Goal: Navigation & Orientation: Understand site structure

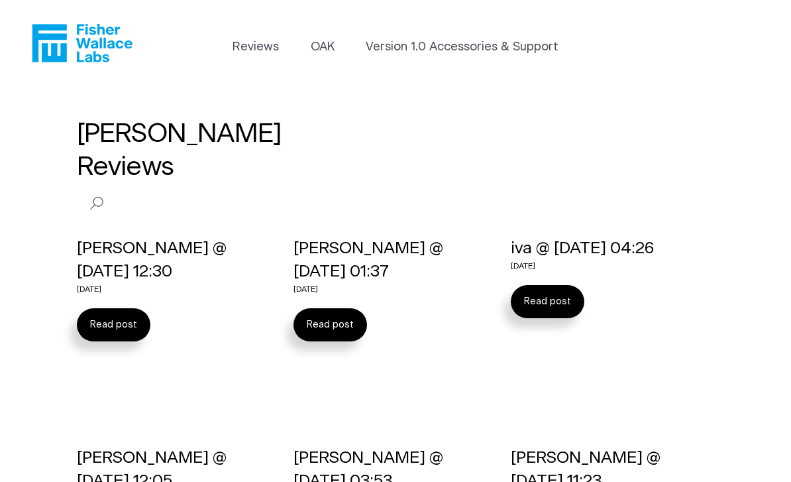
click at [325, 52] on link "OAK" at bounding box center [323, 47] width 24 height 18
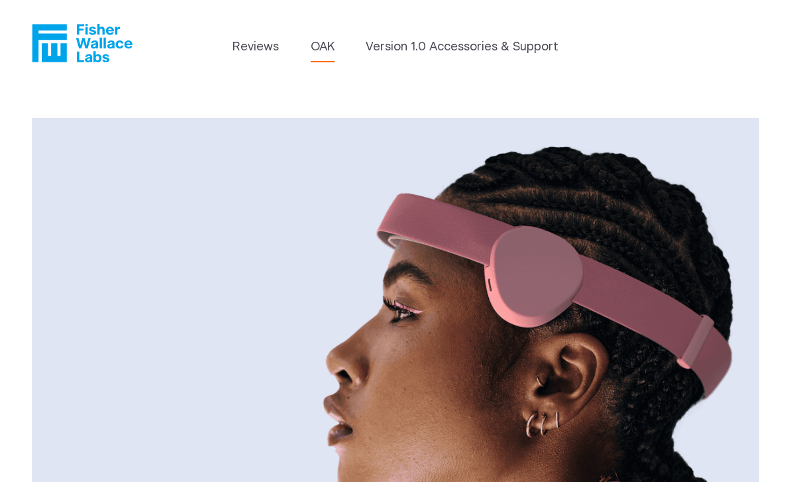
click at [513, 48] on link "Version 1.0 Accessories & Support" at bounding box center [462, 47] width 193 height 18
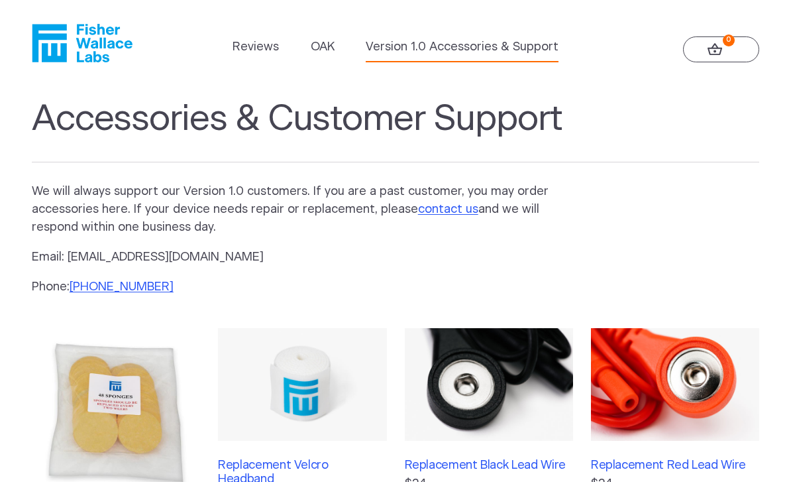
click at [328, 44] on link "OAK" at bounding box center [323, 47] width 24 height 18
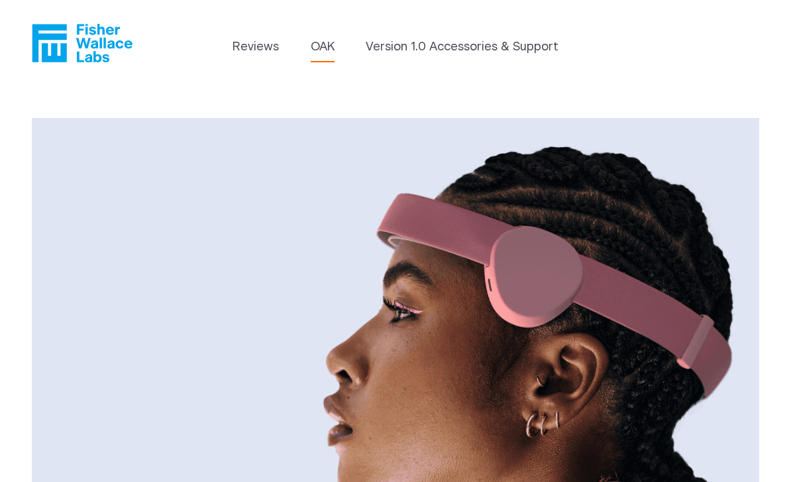
click at [89, 51] on icon "Fisher Wallace" at bounding box center [82, 43] width 101 height 38
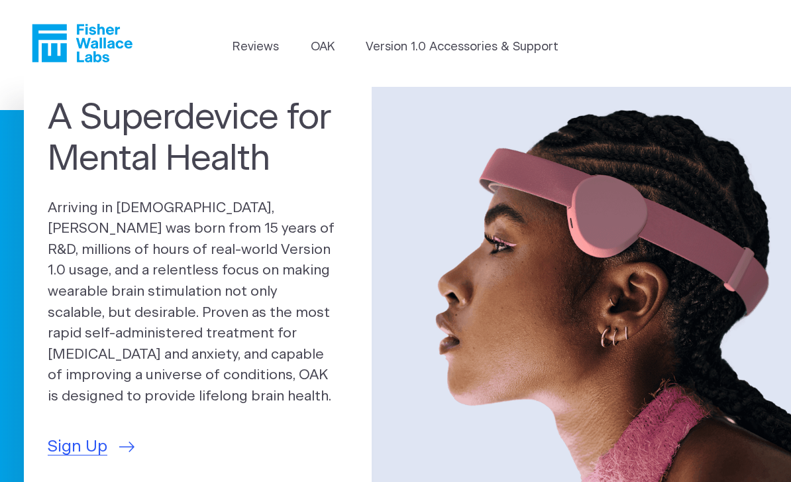
click at [263, 50] on link "Reviews" at bounding box center [256, 47] width 46 height 18
